Goal: Find specific page/section: Find specific page/section

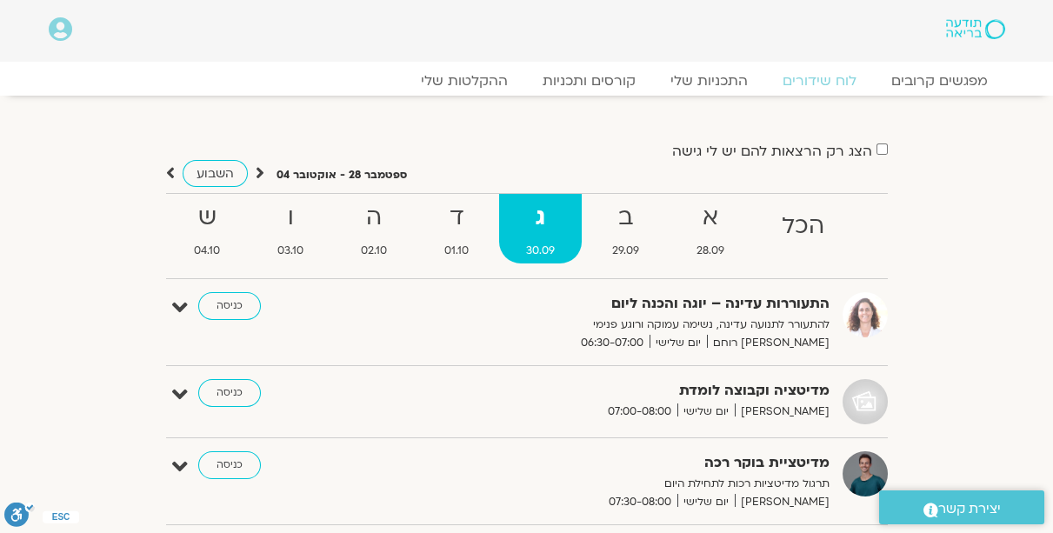
click at [628, 361] on div "התעוררות עדינה – יוגה והכנה ליום להתעורר לתנועה עדינה, נשימה עמוקה ורוגע פנימי …" at bounding box center [526, 329] width 721 height 74
click at [916, 83] on link "מפגשים קרובים" at bounding box center [938, 80] width 157 height 21
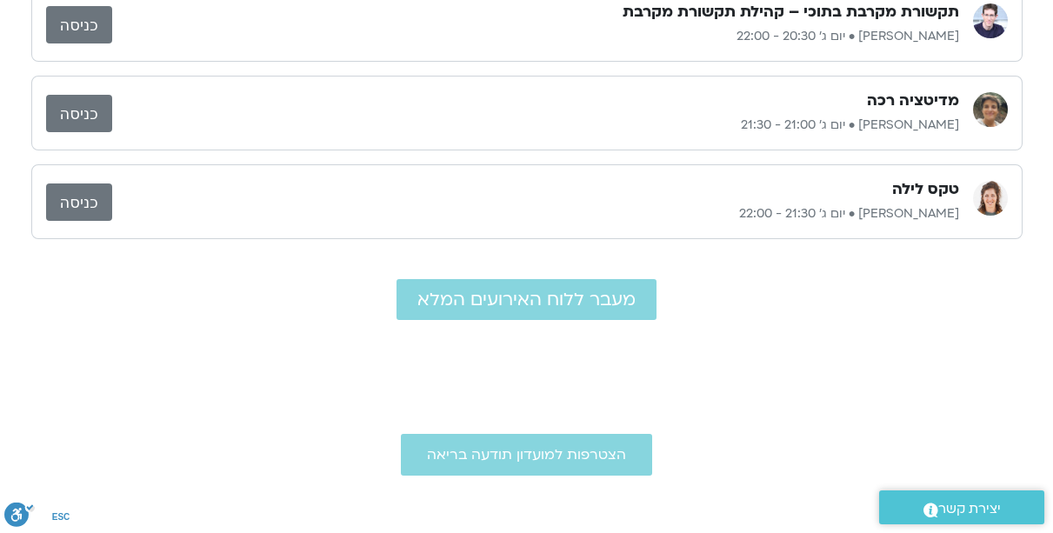
scroll to position [297, 0]
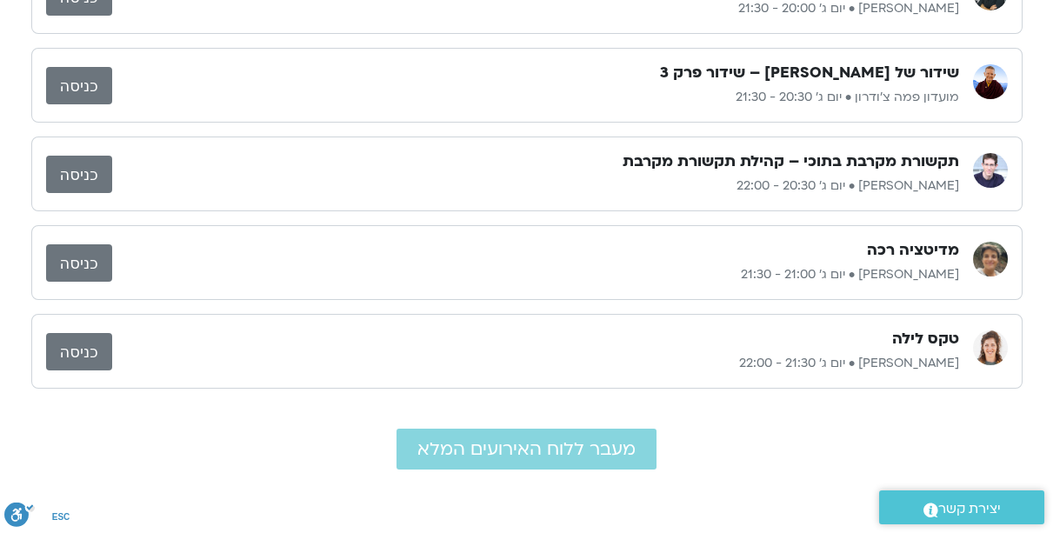
click at [90, 184] on link "כניסה" at bounding box center [79, 174] width 66 height 37
